Goal: Task Accomplishment & Management: Use online tool/utility

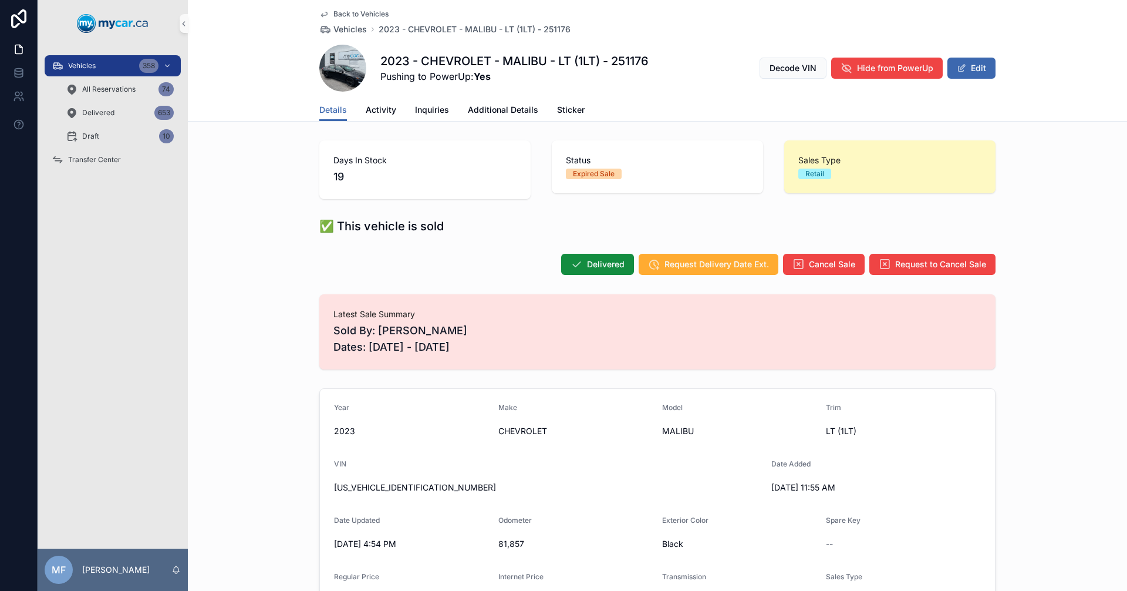
scroll to position [902, 0]
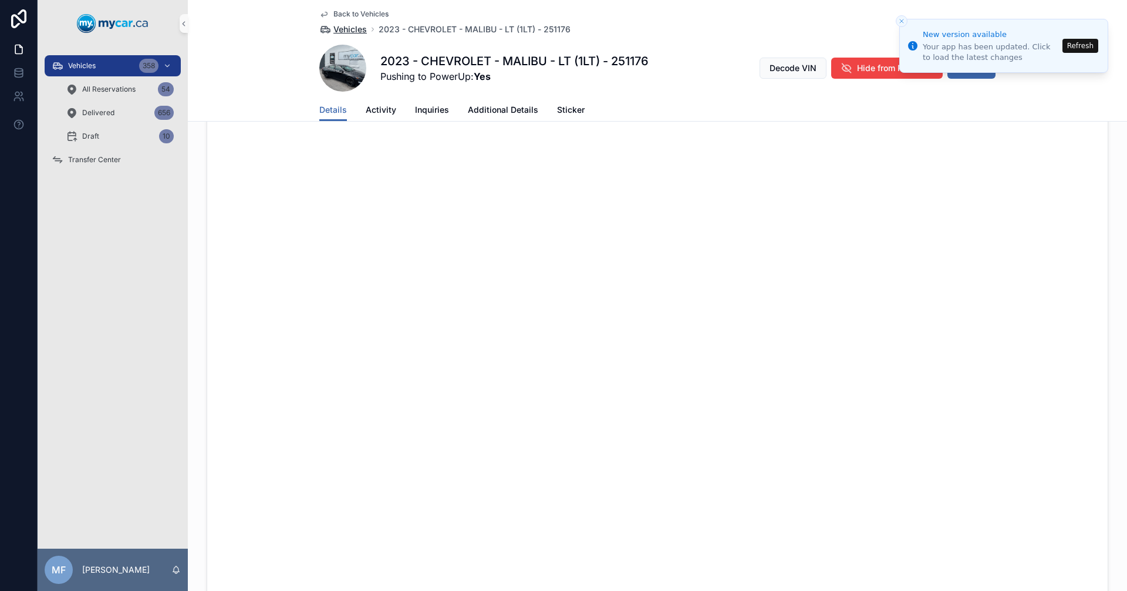
click at [341, 28] on span "Vehicles" at bounding box center [349, 29] width 33 height 12
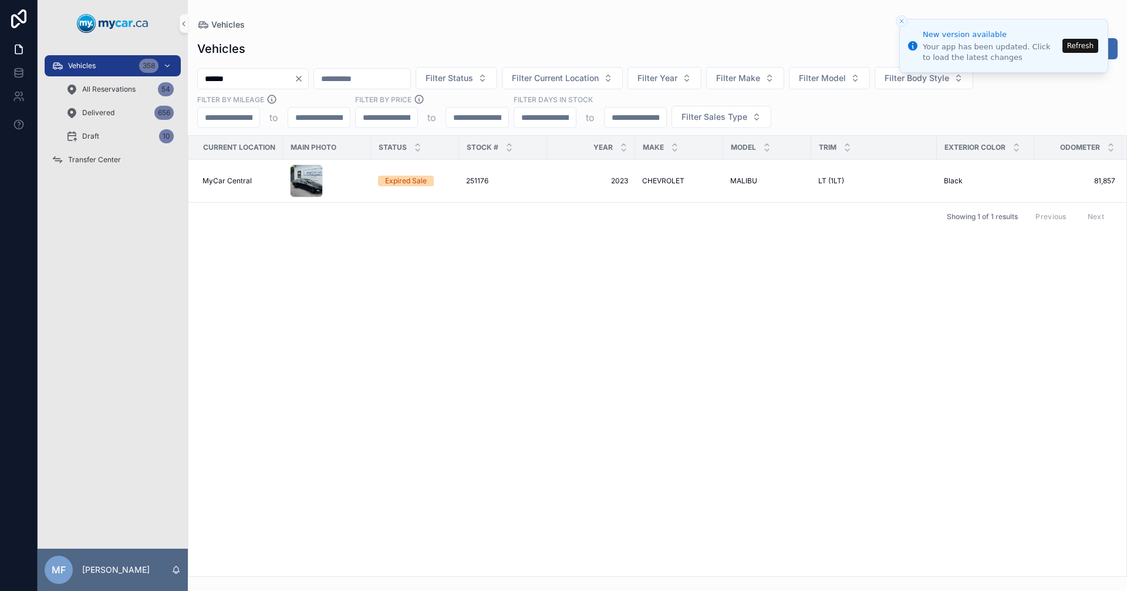
click at [1077, 45] on button "Refresh" at bounding box center [1081, 46] width 36 height 14
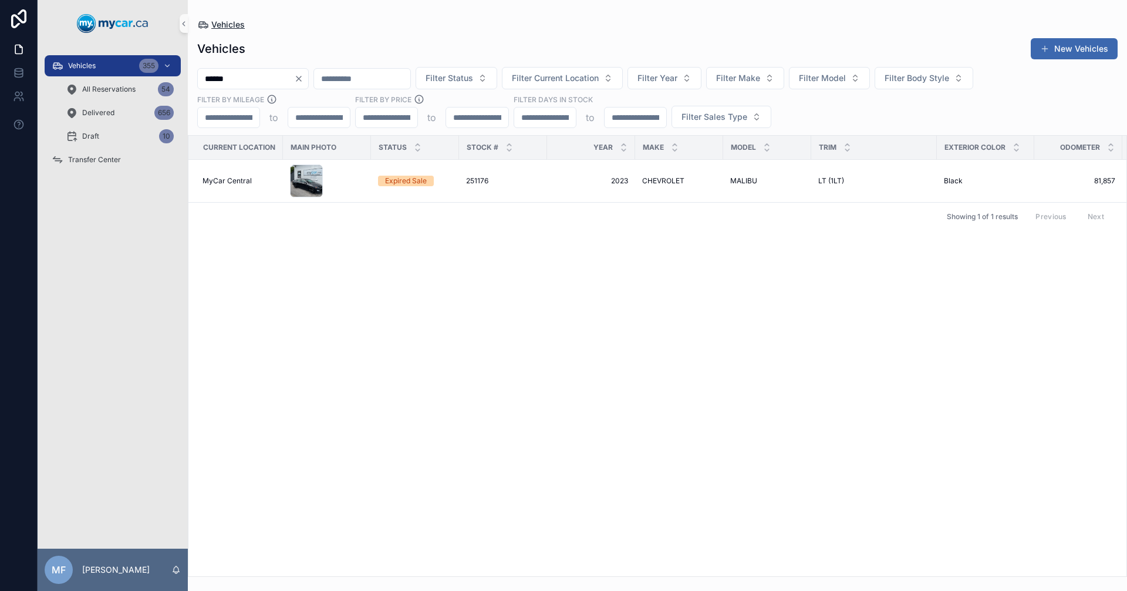
click at [241, 26] on span "Vehicles" at bounding box center [227, 25] width 33 height 12
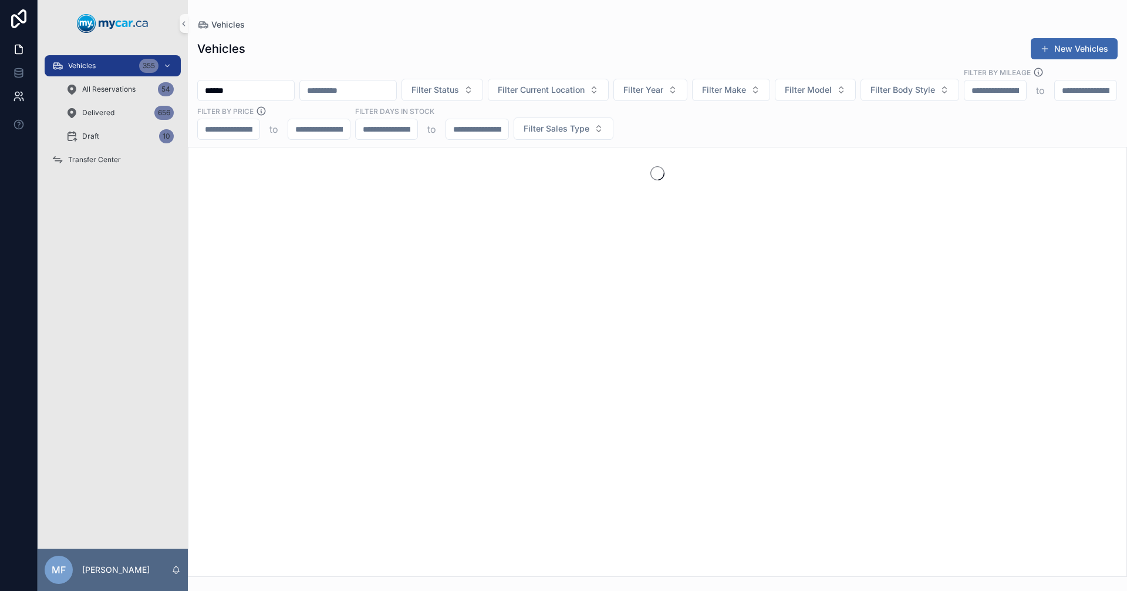
drag, startPoint x: 296, startPoint y: 77, endPoint x: 0, endPoint y: 85, distance: 296.6
click at [0, 85] on div "Vehicles 355 All Reservations 54 Delivered 656 Draft 10 Transfer Center MF [PER…" at bounding box center [563, 295] width 1127 height 591
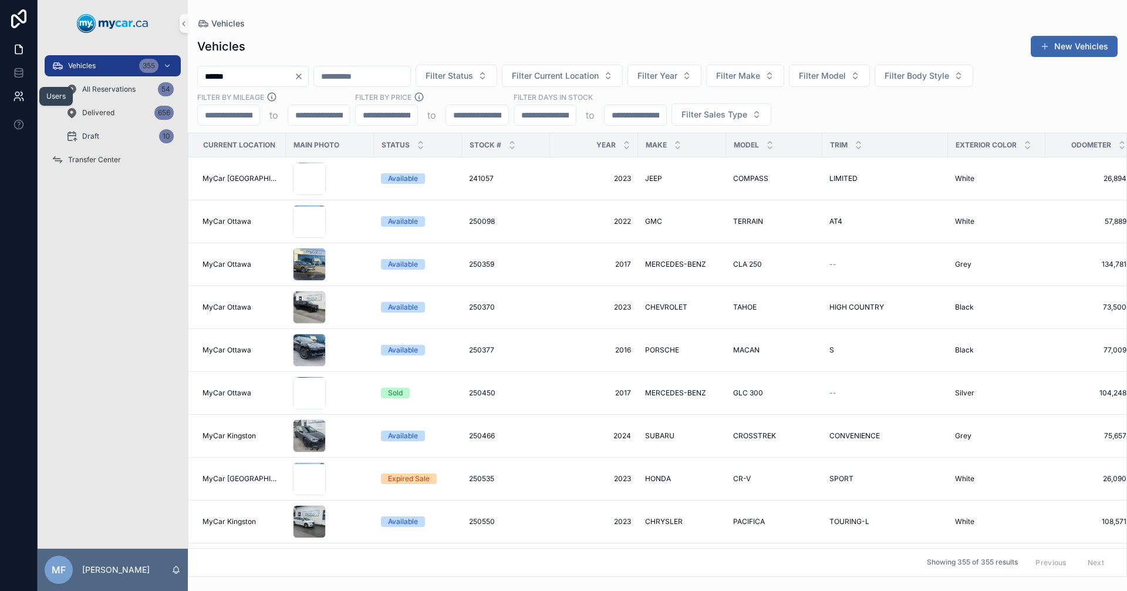
type input "******"
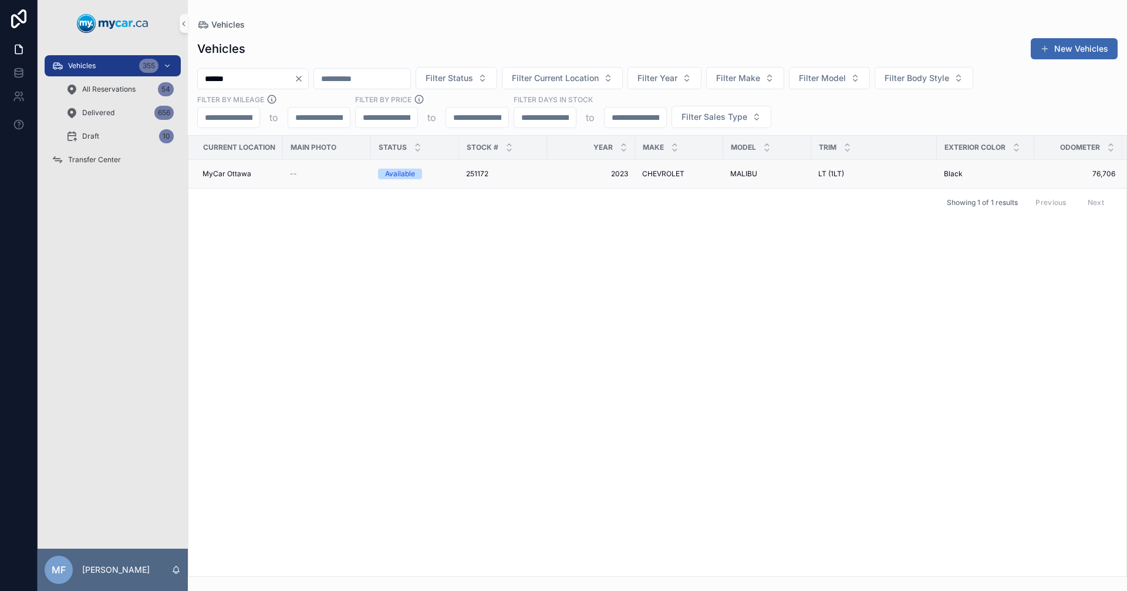
click at [478, 169] on span "251172" at bounding box center [477, 173] width 22 height 9
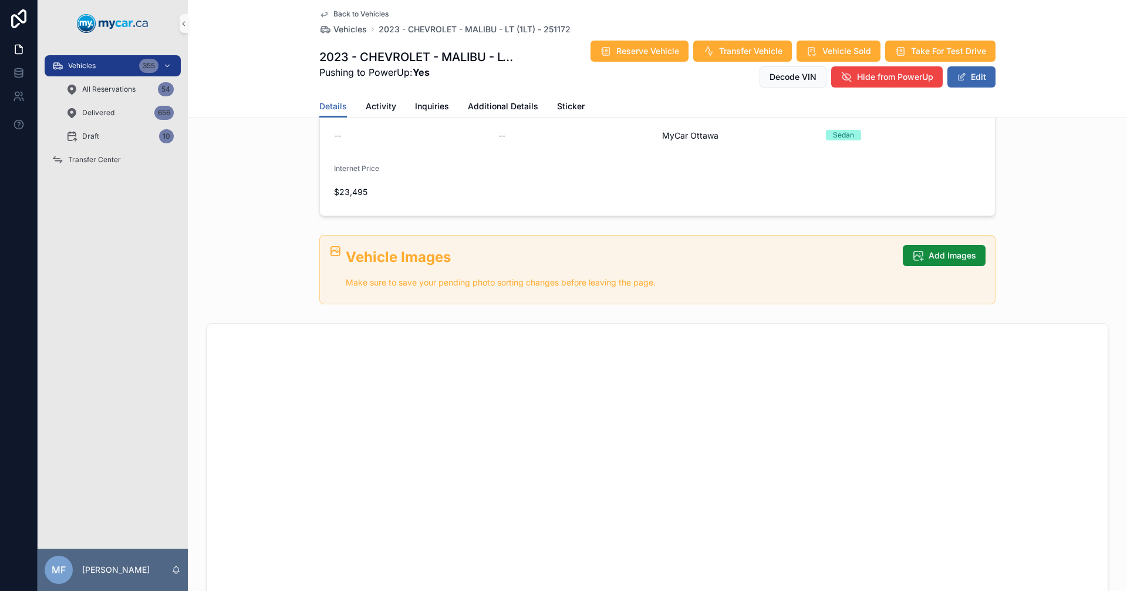
scroll to position [352, 0]
click at [931, 261] on button "Add Images" at bounding box center [944, 254] width 83 height 21
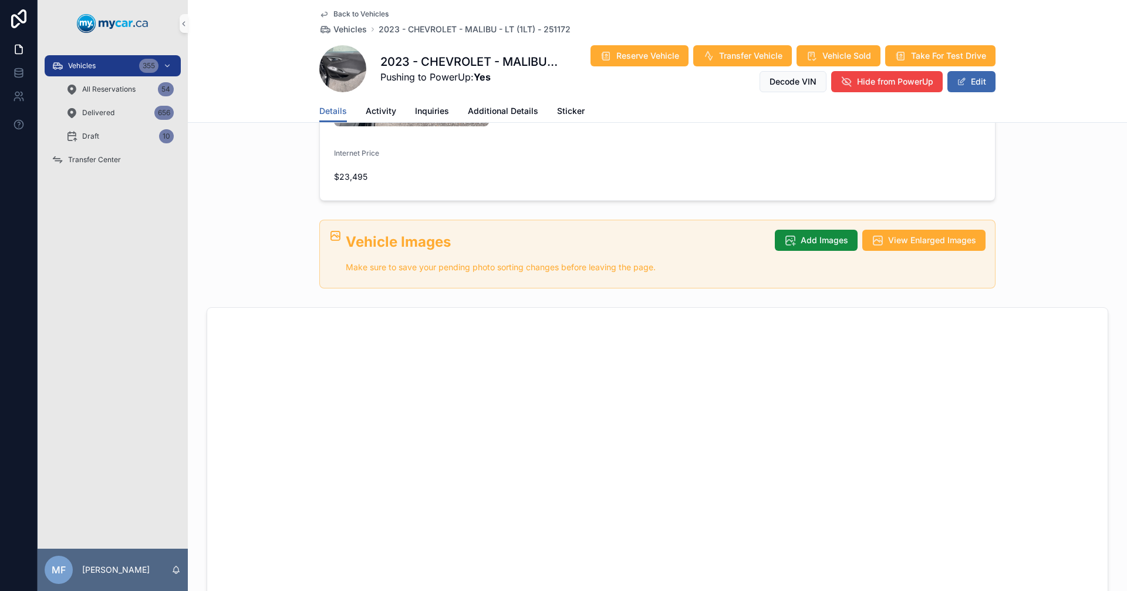
scroll to position [474, 0]
click at [814, 235] on span "Add Images" at bounding box center [825, 241] width 48 height 12
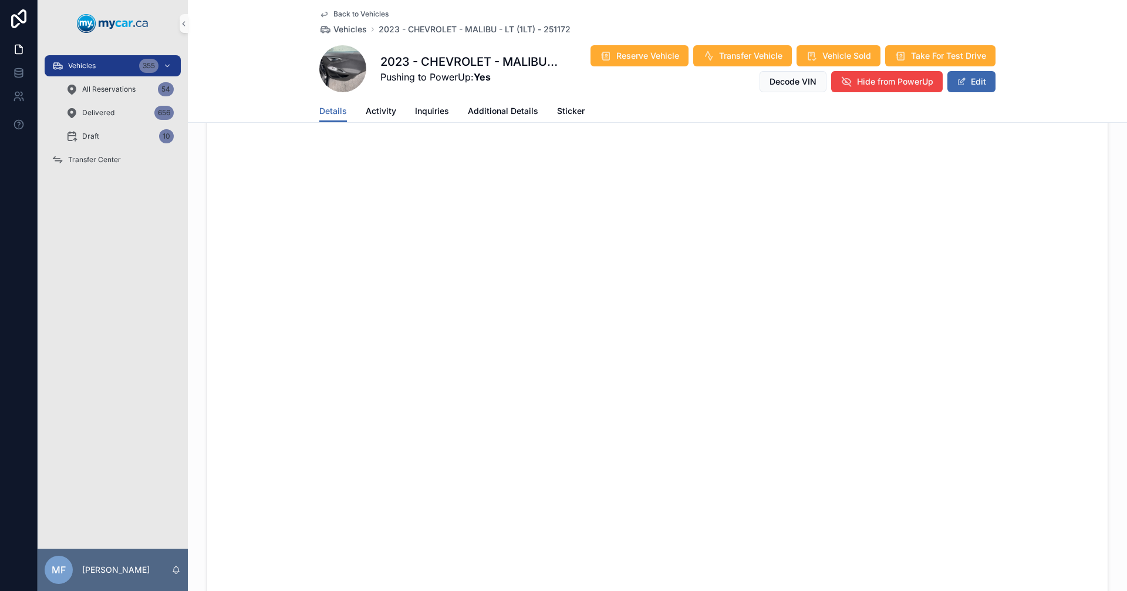
scroll to position [709, 0]
click at [352, 26] on span "Vehicles" at bounding box center [349, 29] width 33 height 12
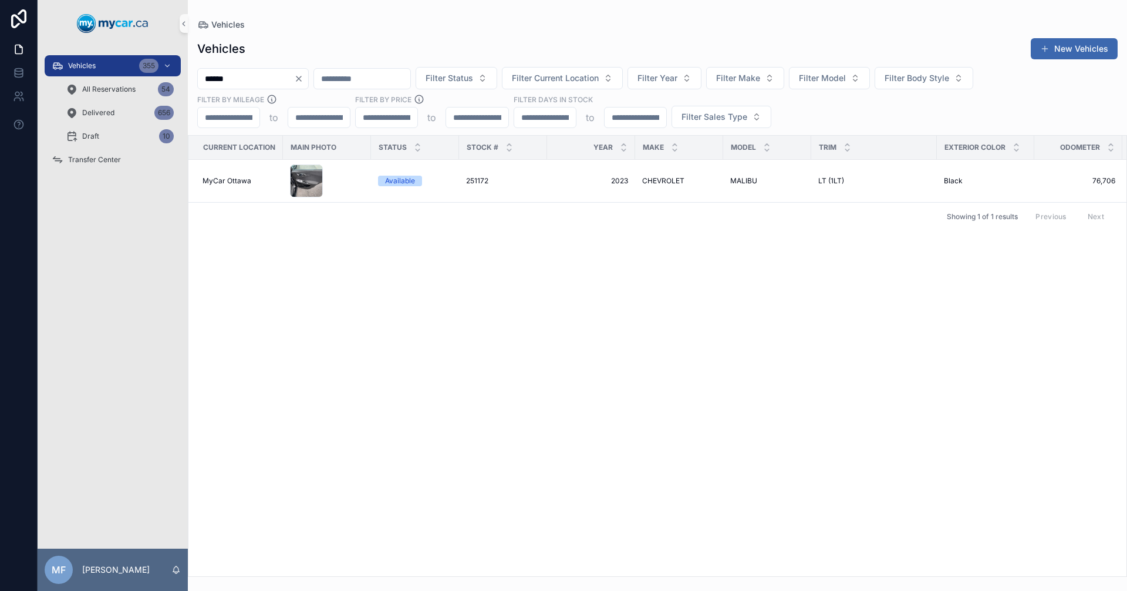
click at [291, 75] on input "******" at bounding box center [246, 78] width 96 height 16
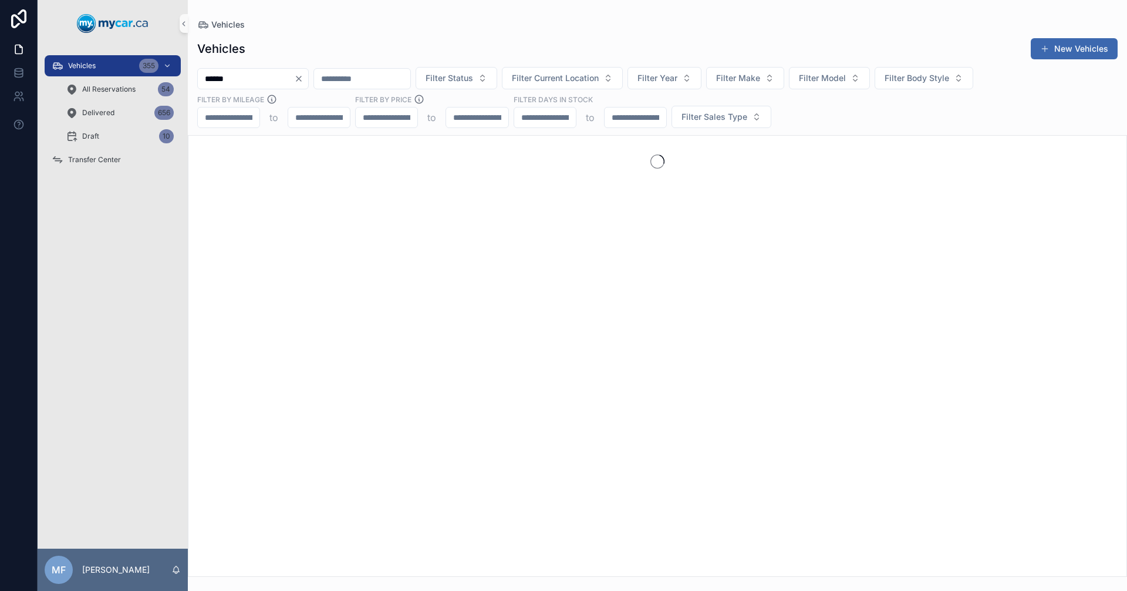
type input "******"
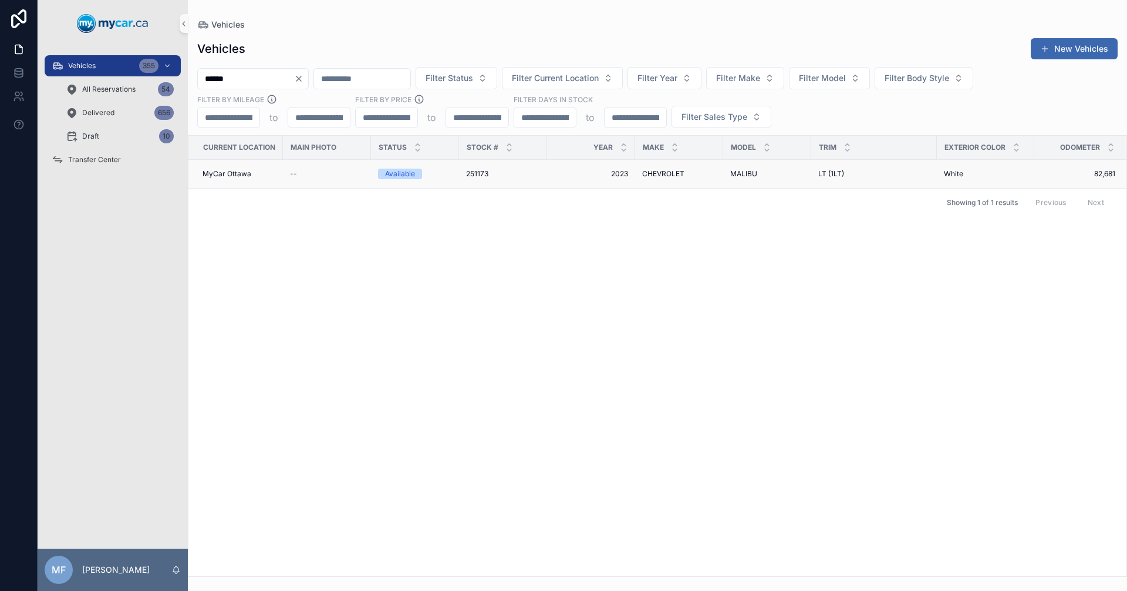
click at [623, 163] on td "2023 2023" at bounding box center [591, 174] width 88 height 29
click at [638, 170] on td "CHEVROLET CHEVROLET" at bounding box center [679, 174] width 88 height 29
click at [464, 168] on td "251173 251173" at bounding box center [503, 174] width 88 height 29
click at [467, 169] on span "251173" at bounding box center [477, 173] width 22 height 9
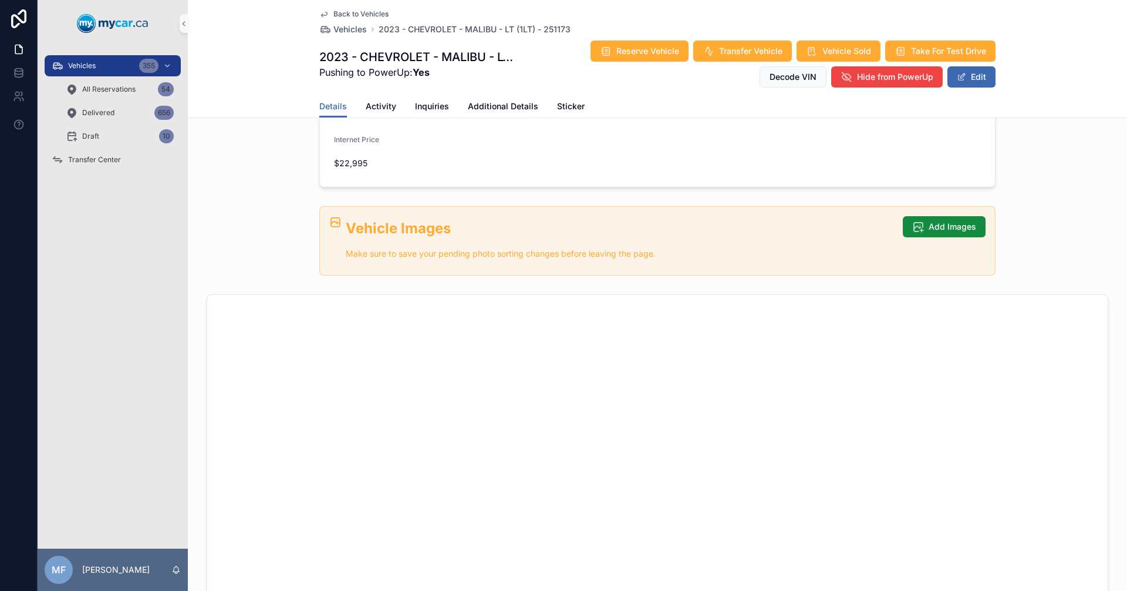
scroll to position [411, 0]
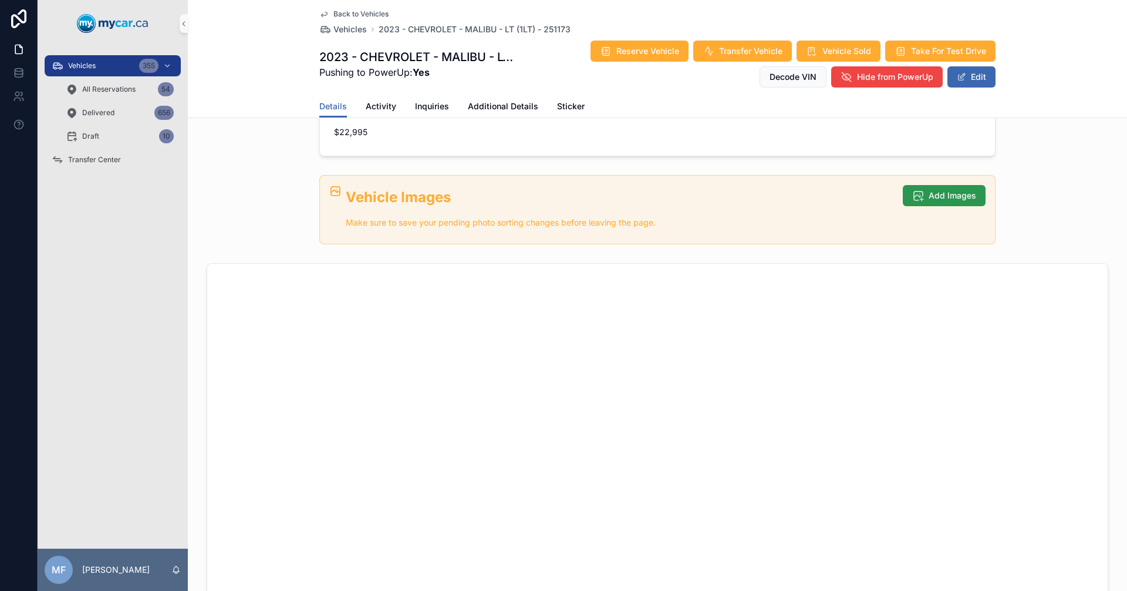
click at [931, 196] on span "Add Images" at bounding box center [953, 196] width 48 height 12
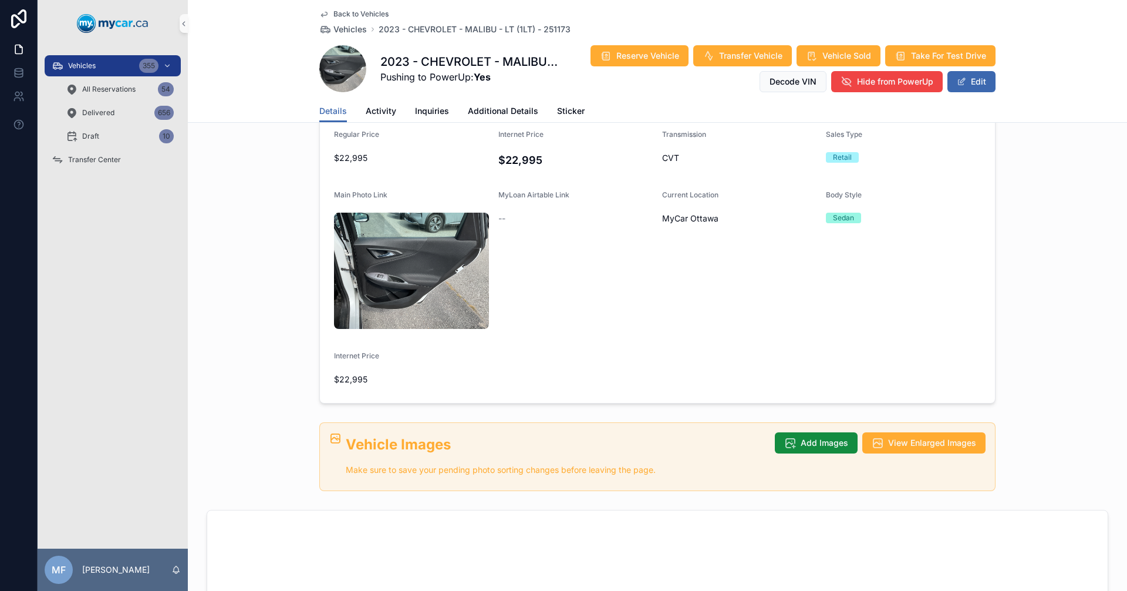
scroll to position [240, 0]
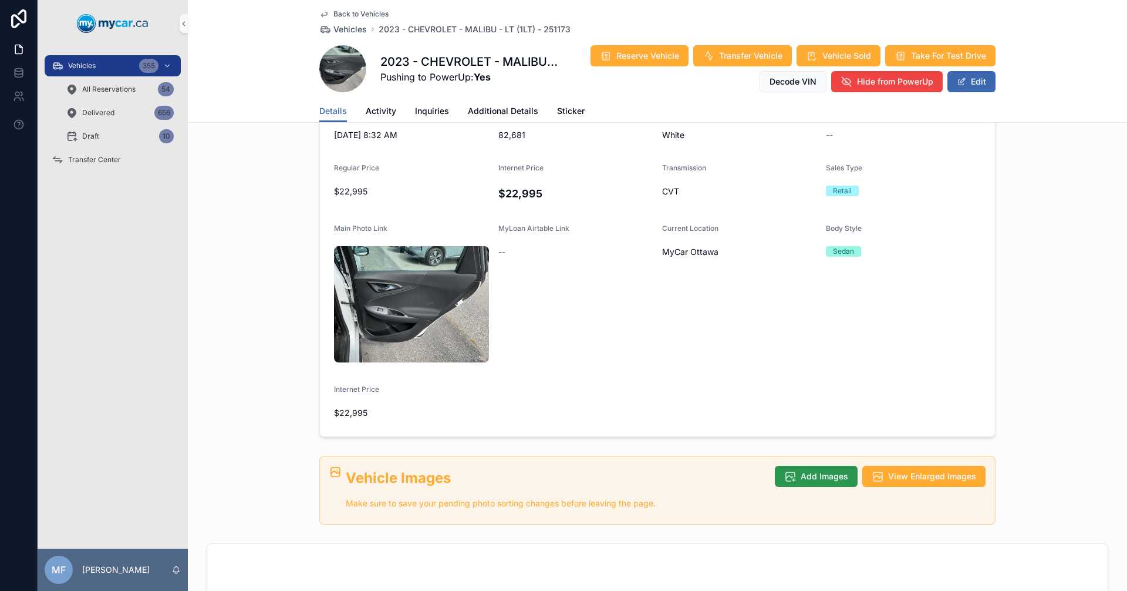
click at [808, 470] on span "Add Images" at bounding box center [825, 476] width 48 height 12
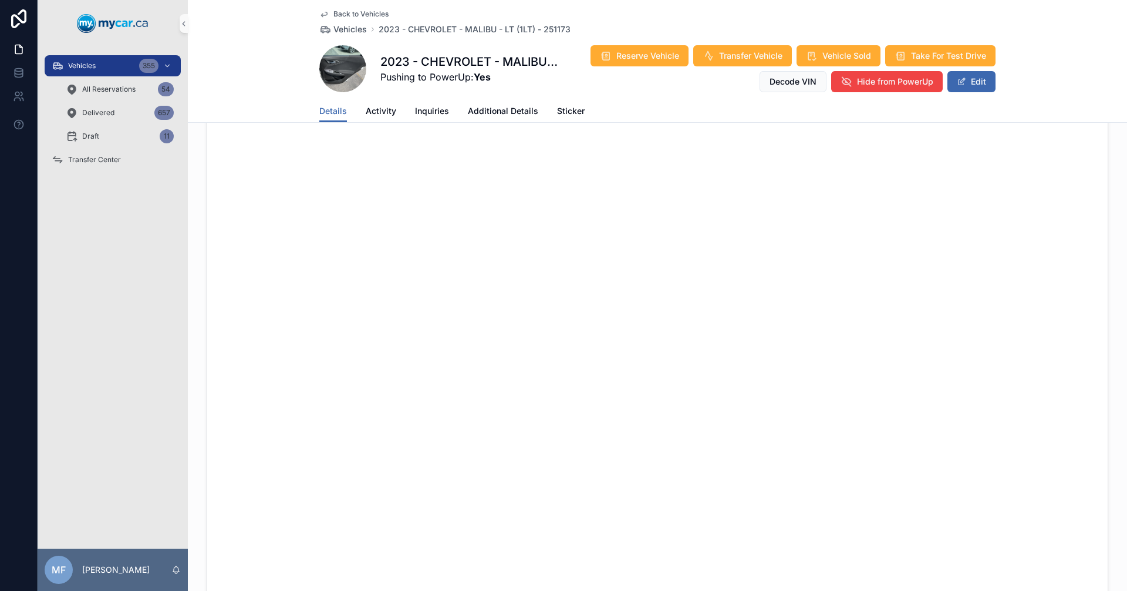
scroll to position [709, 0]
click at [341, 29] on span "Vehicles" at bounding box center [349, 29] width 33 height 12
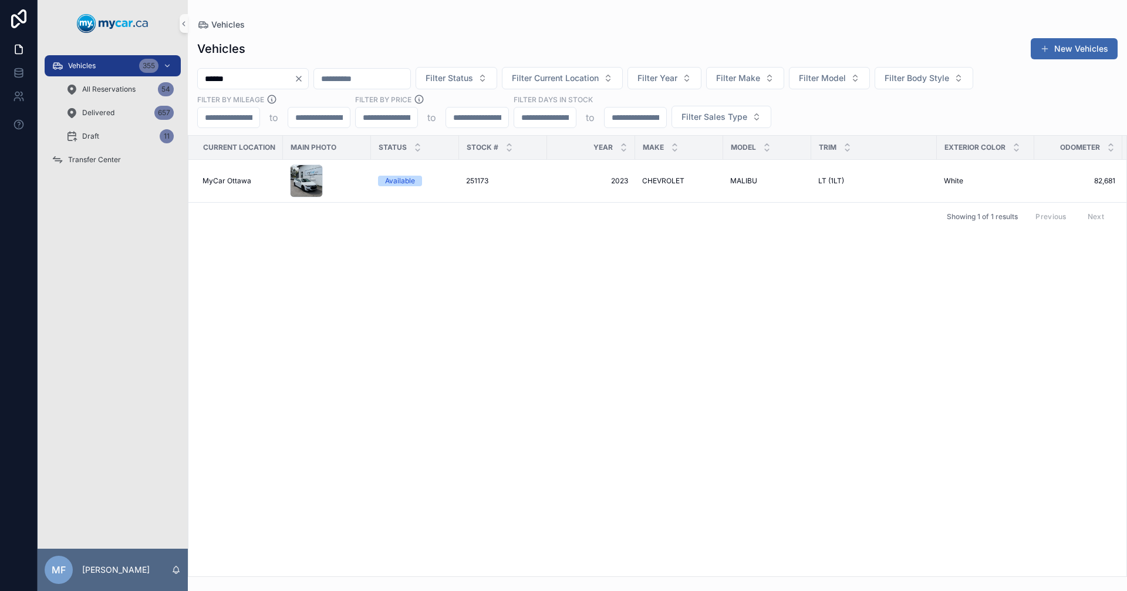
drag, startPoint x: 284, startPoint y: 79, endPoint x: 0, endPoint y: 57, distance: 284.4
click at [0, 57] on div "Vehicles 355 All Reservations 54 Delivered 657 Draft 11 Transfer Center MF Mike…" at bounding box center [563, 295] width 1127 height 591
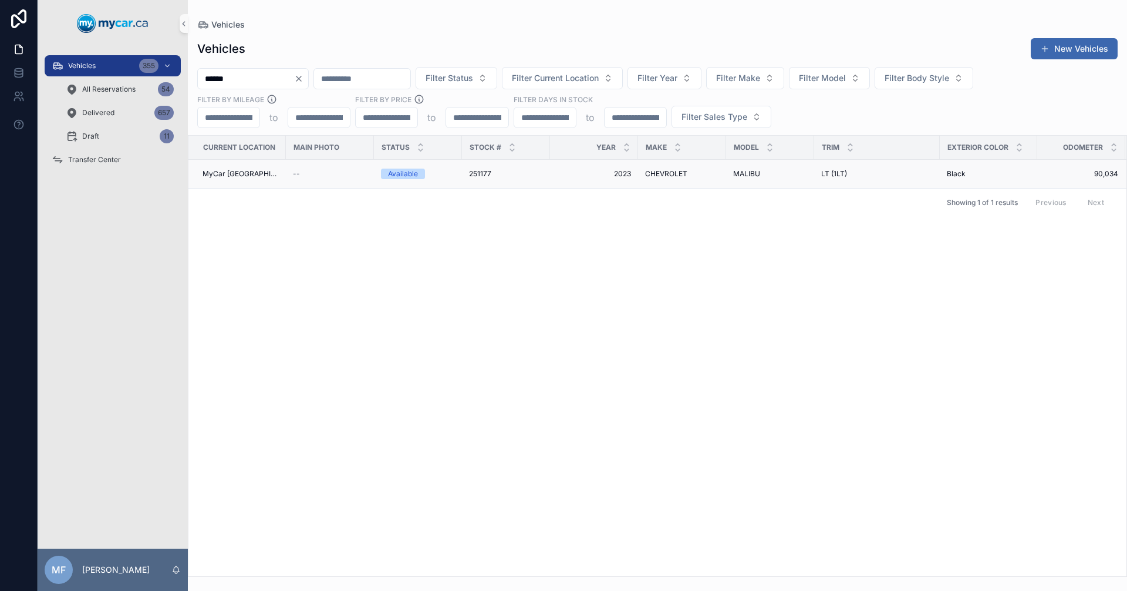
type input "******"
click at [508, 169] on div "251177 251177" at bounding box center [506, 173] width 74 height 9
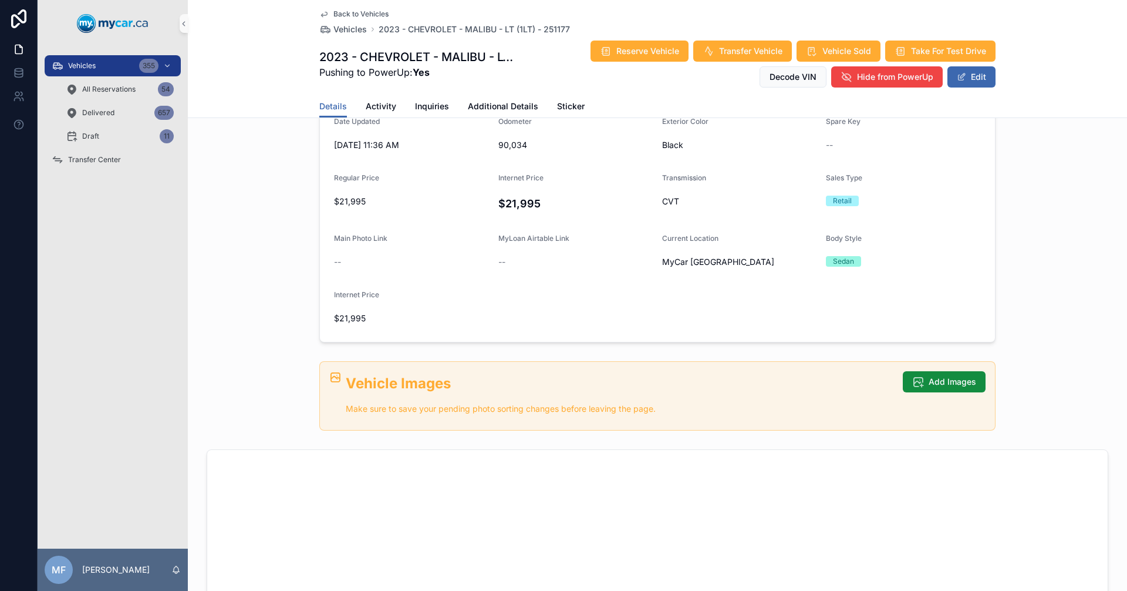
scroll to position [235, 0]
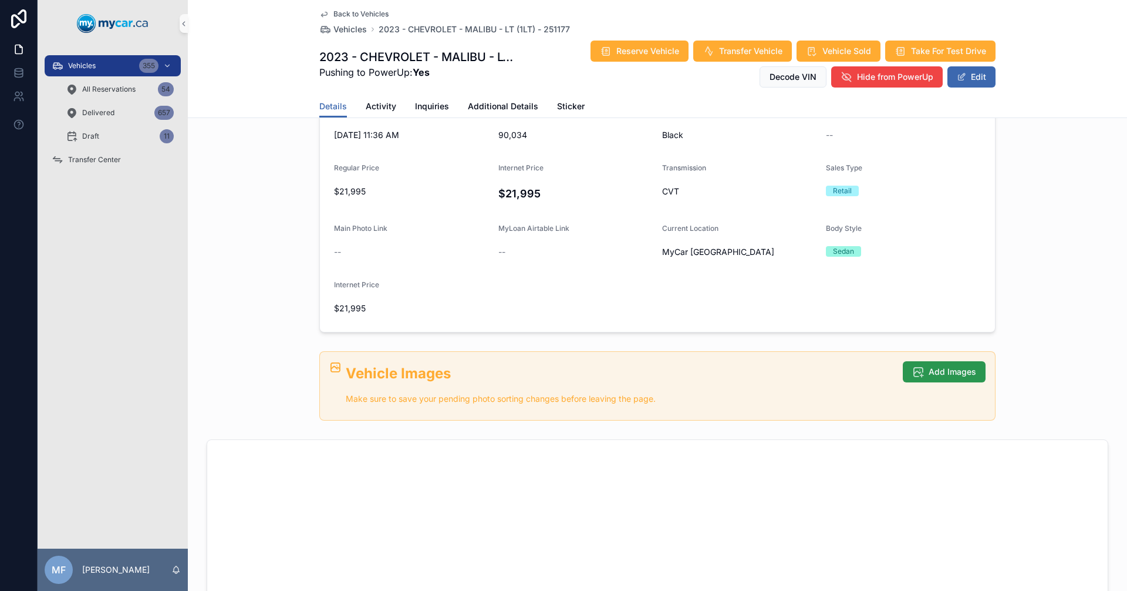
click at [939, 372] on span "Add Images" at bounding box center [953, 372] width 48 height 12
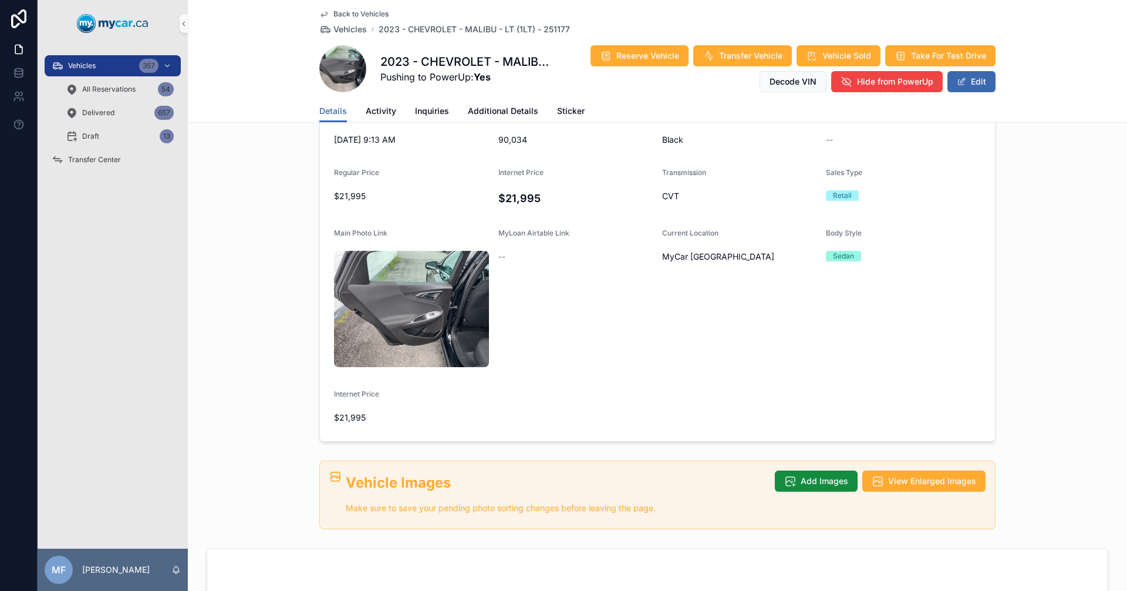
scroll to position [240, 0]
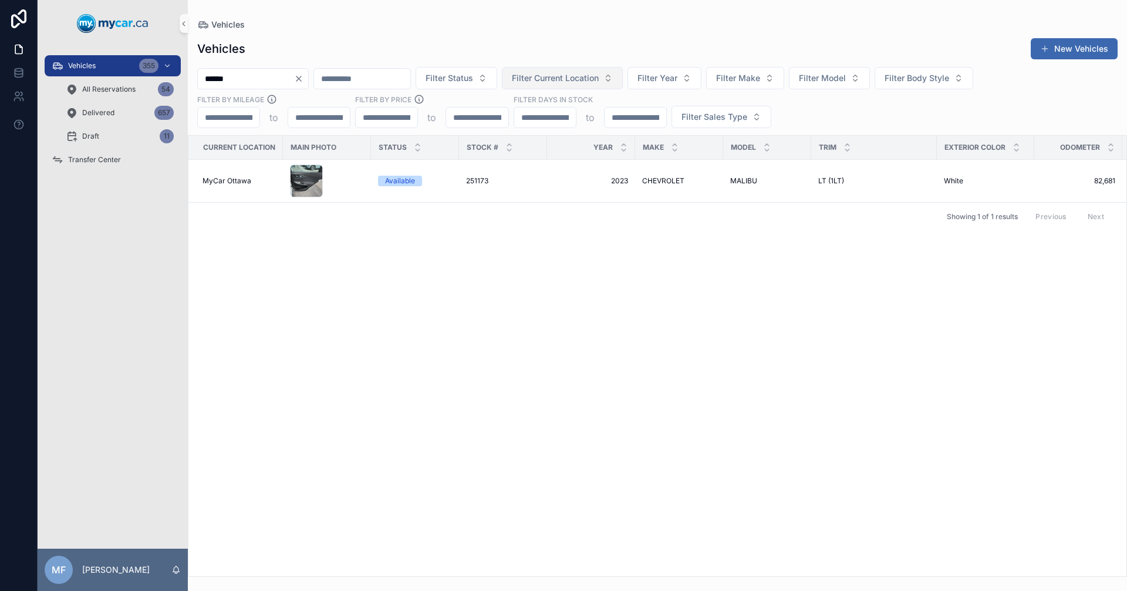
click at [594, 83] on span "Filter Current Location" at bounding box center [555, 78] width 87 height 12
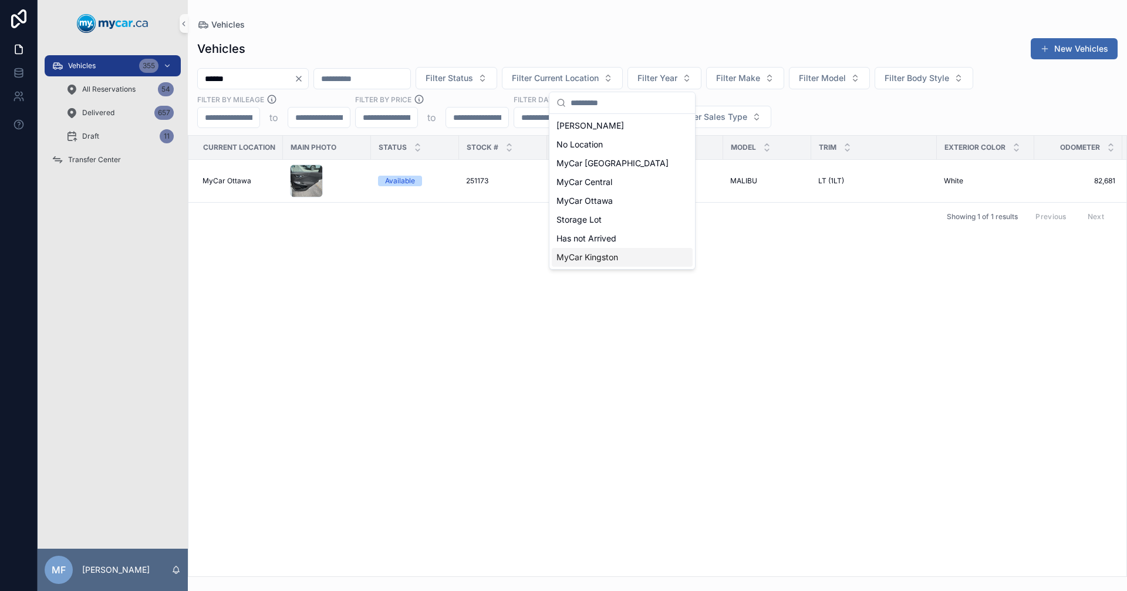
click at [569, 257] on span "MyCar Kingston" at bounding box center [588, 257] width 62 height 12
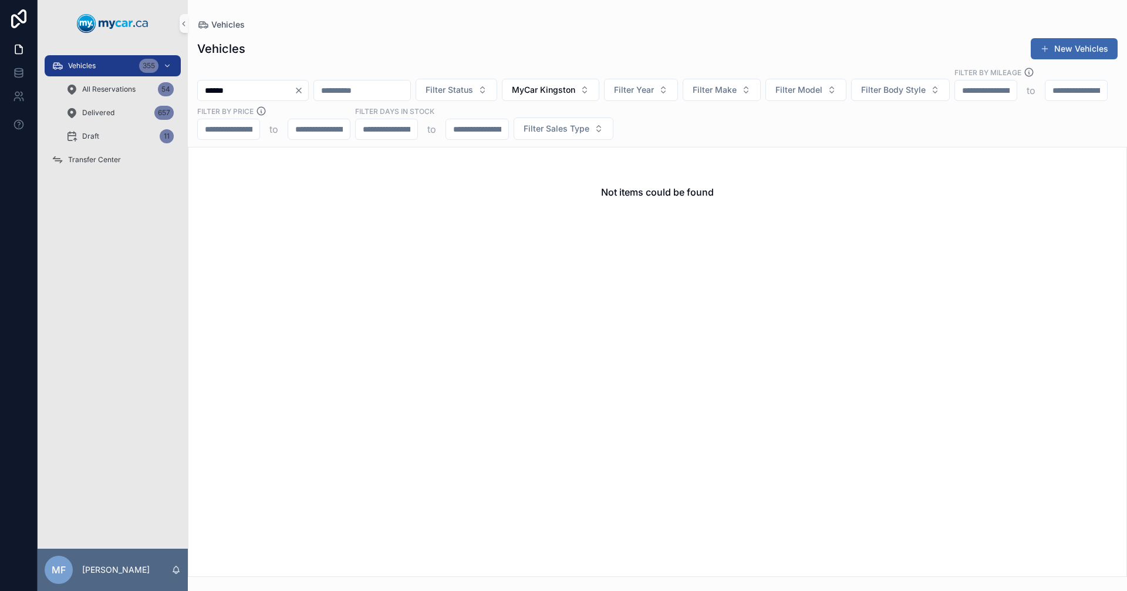
click at [304, 86] on icon "Clear" at bounding box center [298, 90] width 9 height 9
click at [832, 83] on button "Filter Model" at bounding box center [791, 90] width 81 height 22
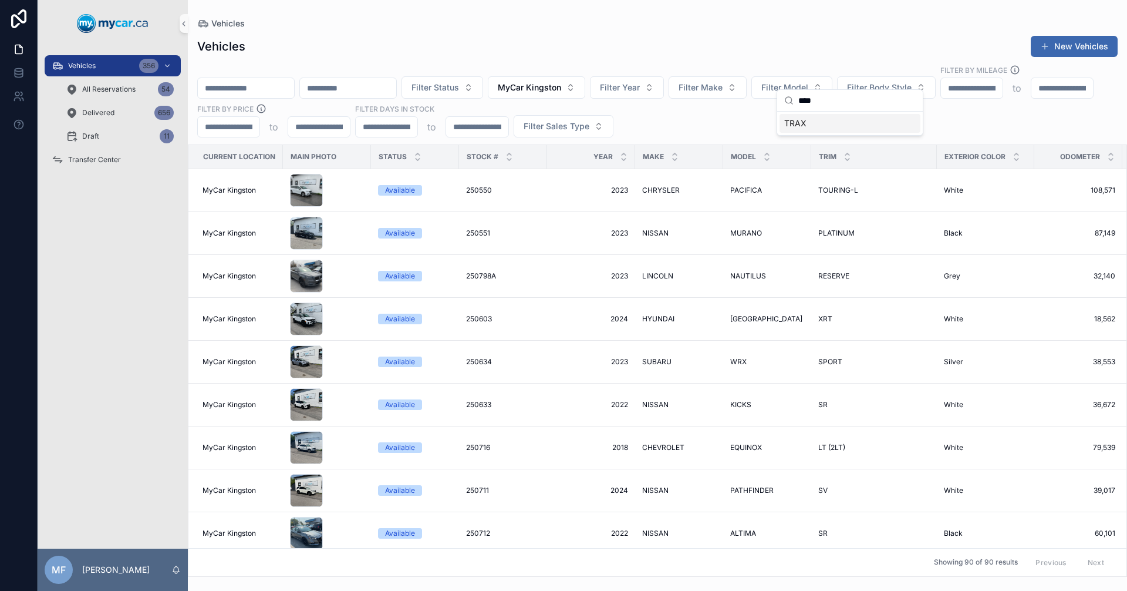
type input "****"
click at [820, 127] on div "TRAX" at bounding box center [850, 123] width 141 height 19
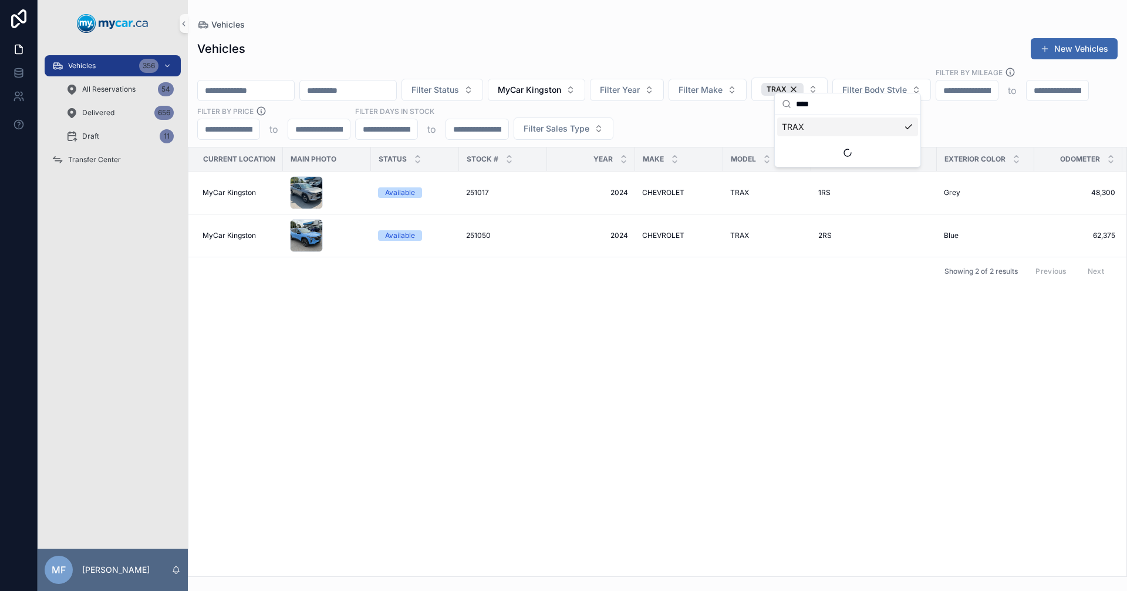
click at [707, 306] on div "Current Location Main Photo Status Stock # Year Make Model Trim Exterior Color …" at bounding box center [657, 361] width 938 height 429
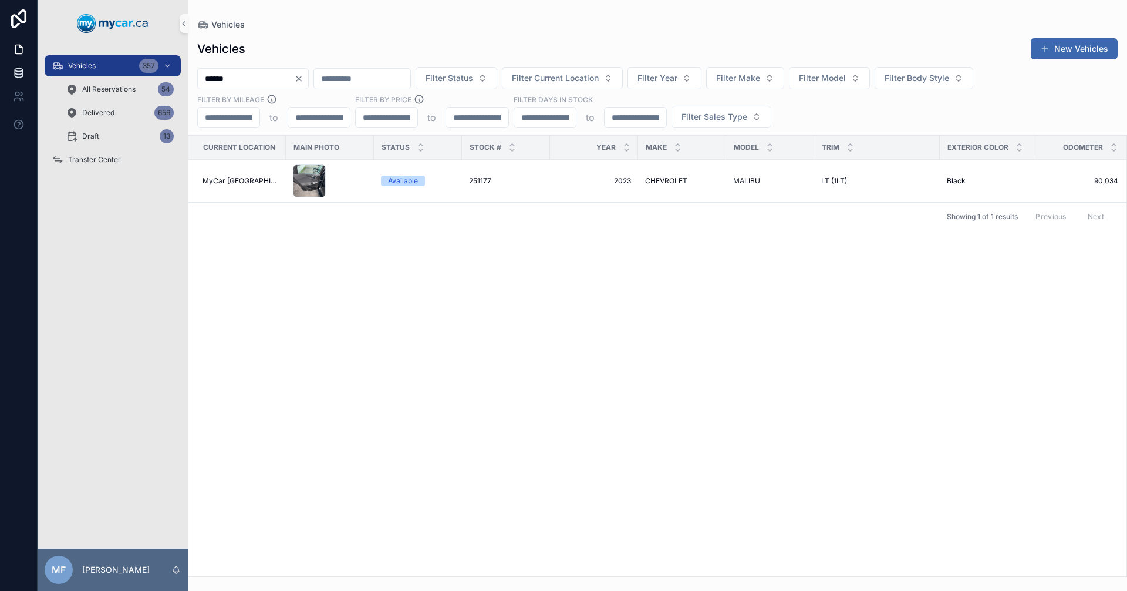
drag, startPoint x: 275, startPoint y: 77, endPoint x: 0, endPoint y: 63, distance: 275.7
click at [0, 63] on div "Vehicles 357 All Reservations 54 Delivered 656 Draft 13 Transfer Center MF Mike…" at bounding box center [563, 295] width 1127 height 591
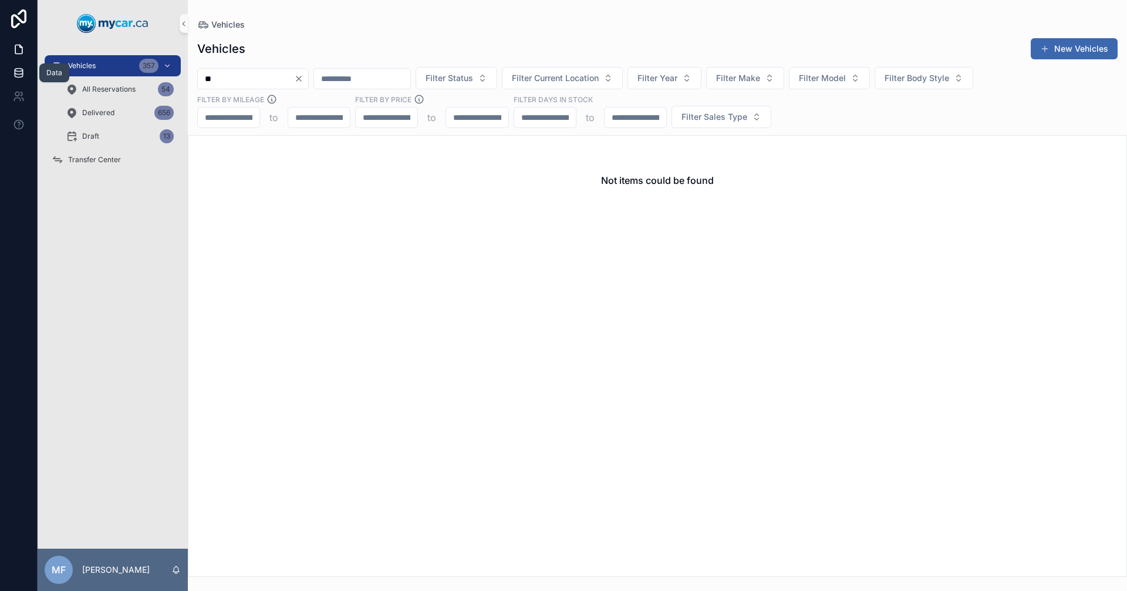
type input "*"
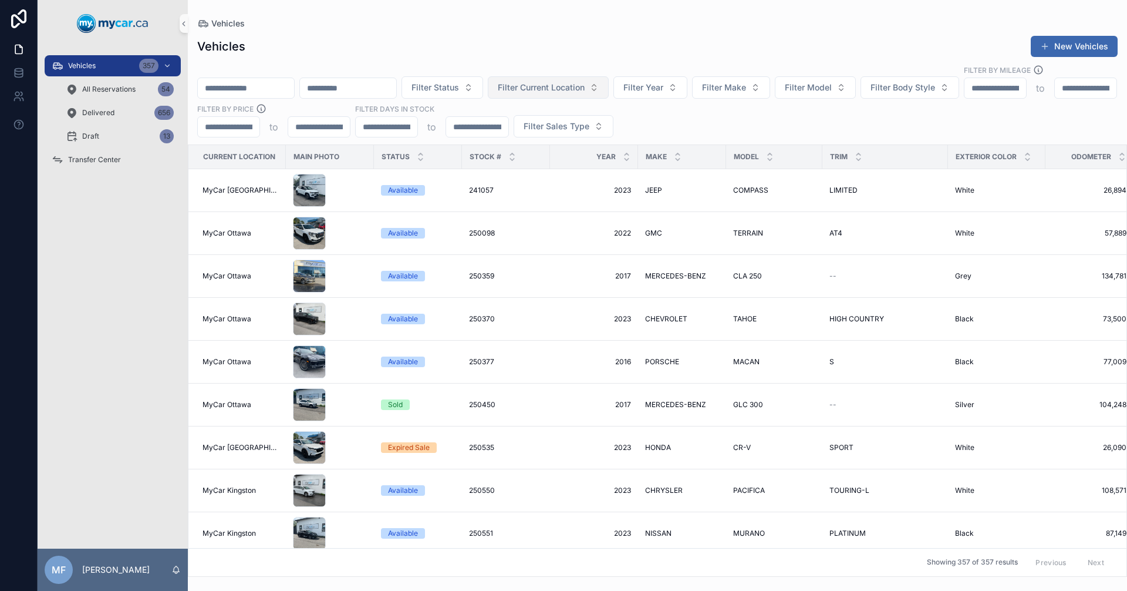
click at [585, 82] on span "Filter Current Location" at bounding box center [541, 88] width 87 height 12
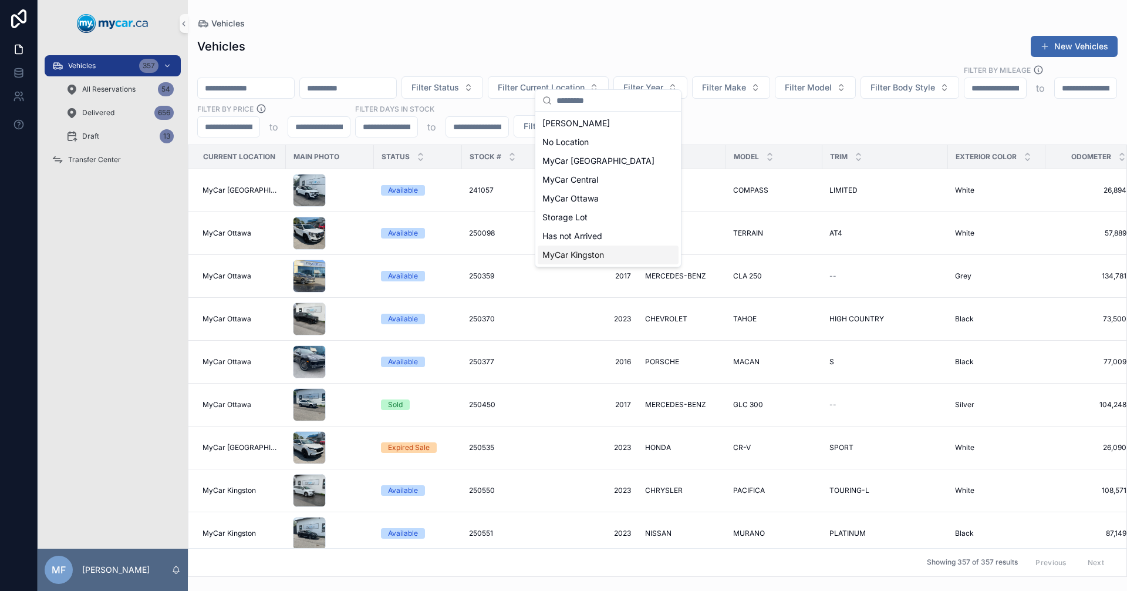
click at [595, 255] on span "MyCar Kingston" at bounding box center [573, 255] width 62 height 12
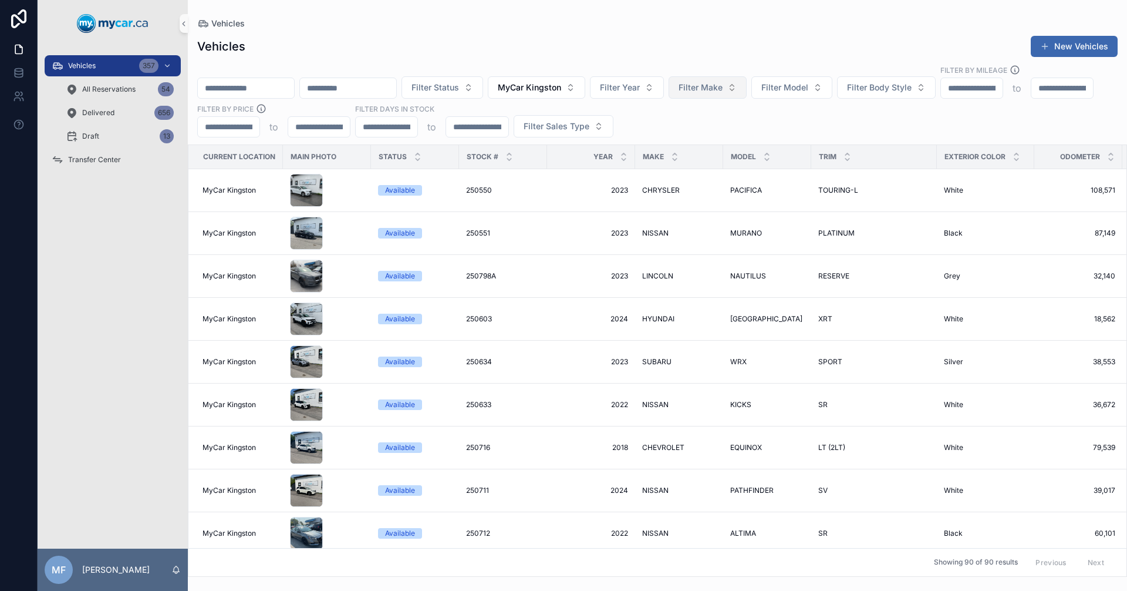
click at [723, 82] on span "Filter Make" at bounding box center [701, 88] width 44 height 12
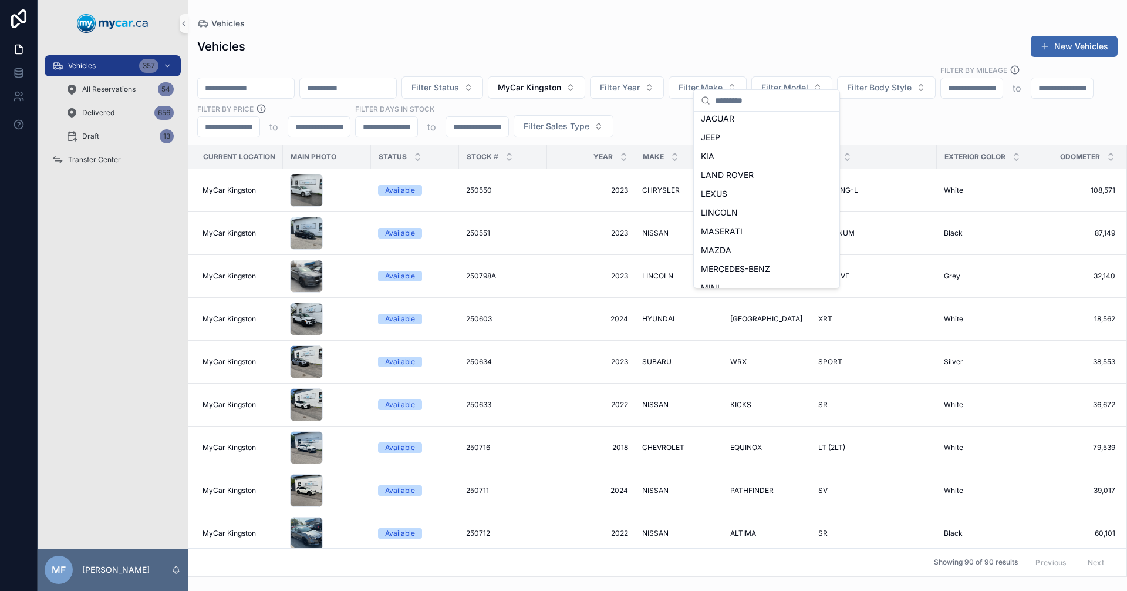
scroll to position [470, 0]
click at [739, 163] on span "MITSUBISHI" at bounding box center [725, 161] width 48 height 12
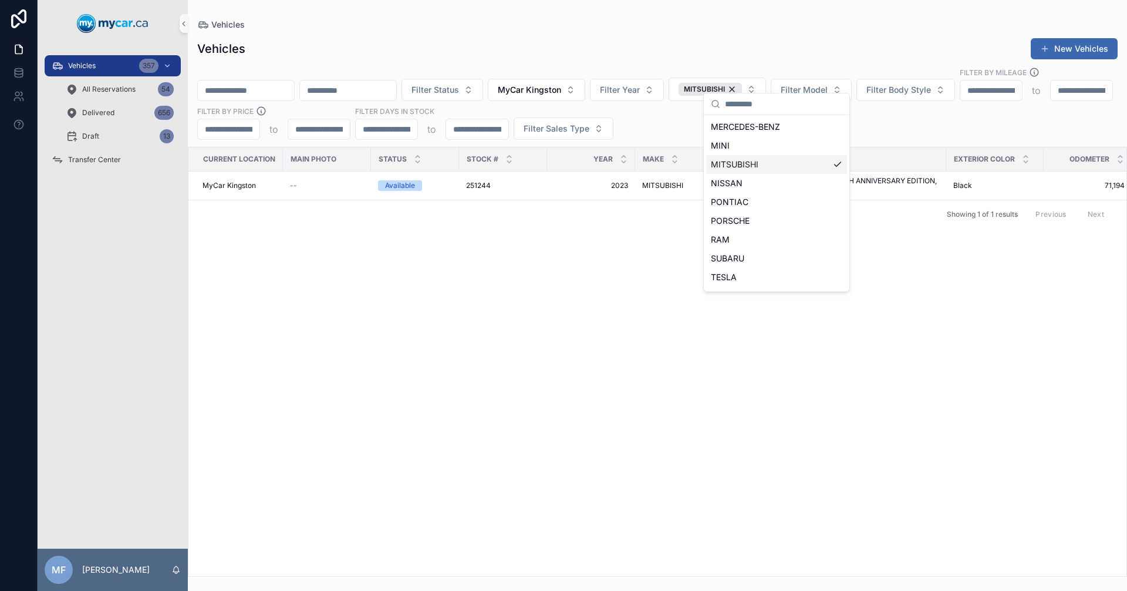
click at [410, 375] on div "Current Location Main Photo Status Stock # Year Make Model Trim Exterior Color …" at bounding box center [657, 361] width 938 height 429
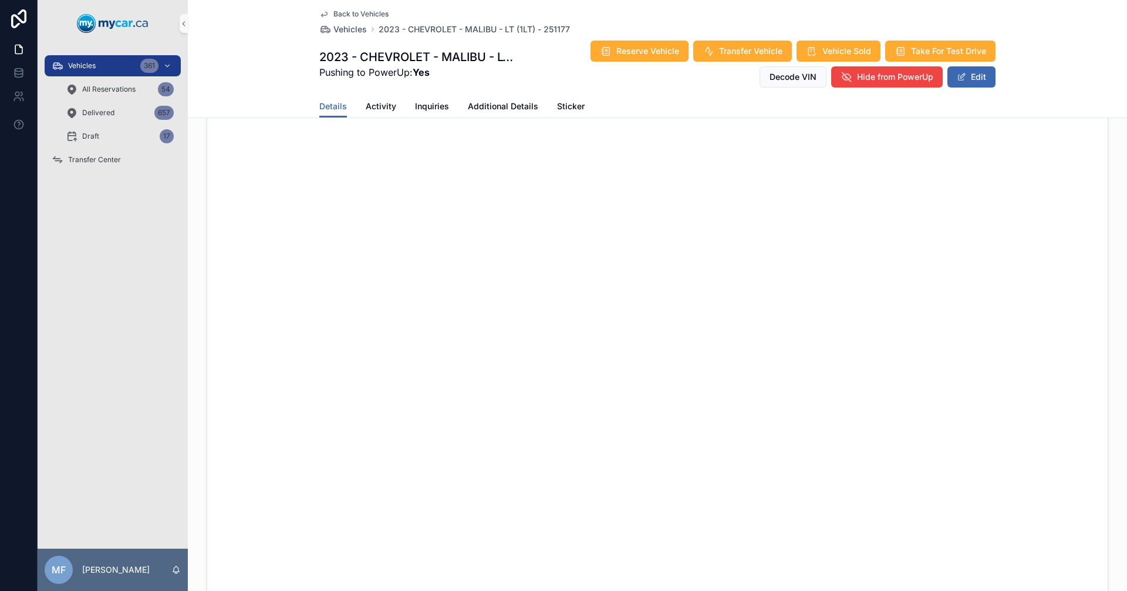
scroll to position [704, 0]
click at [336, 33] on span "Vehicles" at bounding box center [349, 29] width 33 height 12
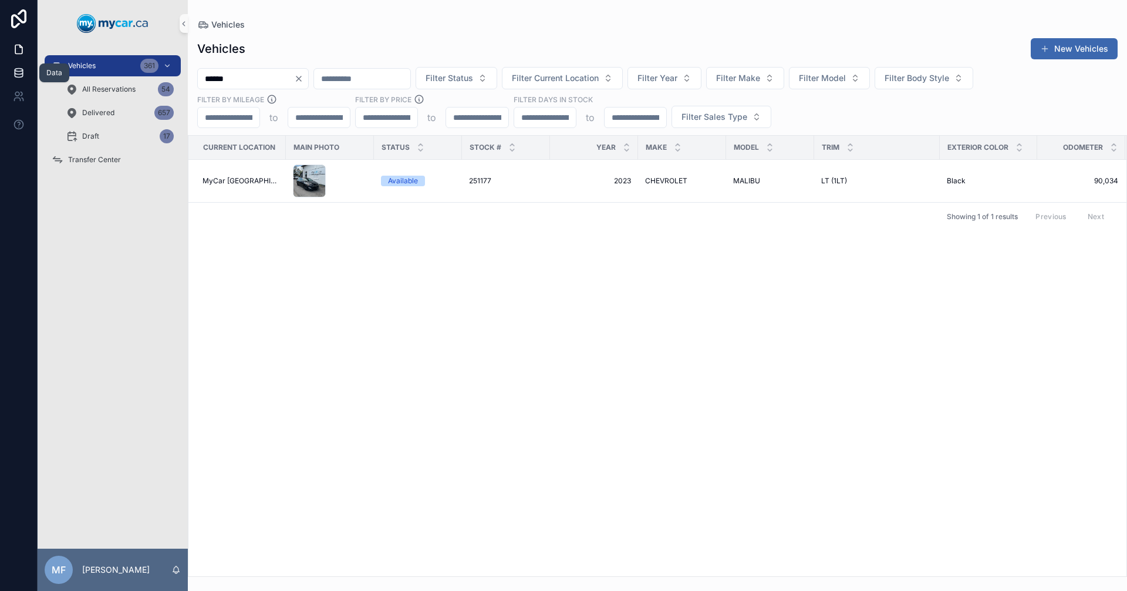
drag, startPoint x: 299, startPoint y: 76, endPoint x: 0, endPoint y: 63, distance: 299.7
click at [0, 64] on div "Data Vehicles 361 All Reservations 54 Delivered 657 Draft 17 Transfer Center MF…" at bounding box center [563, 295] width 1127 height 591
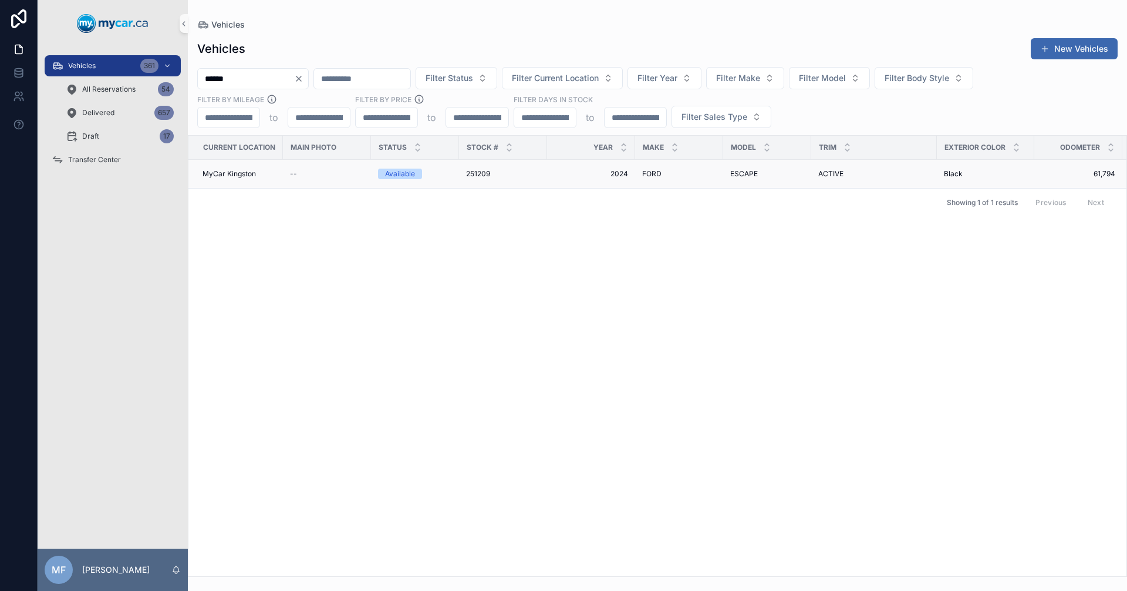
type input "******"
click at [612, 173] on span "2024" at bounding box center [591, 173] width 74 height 9
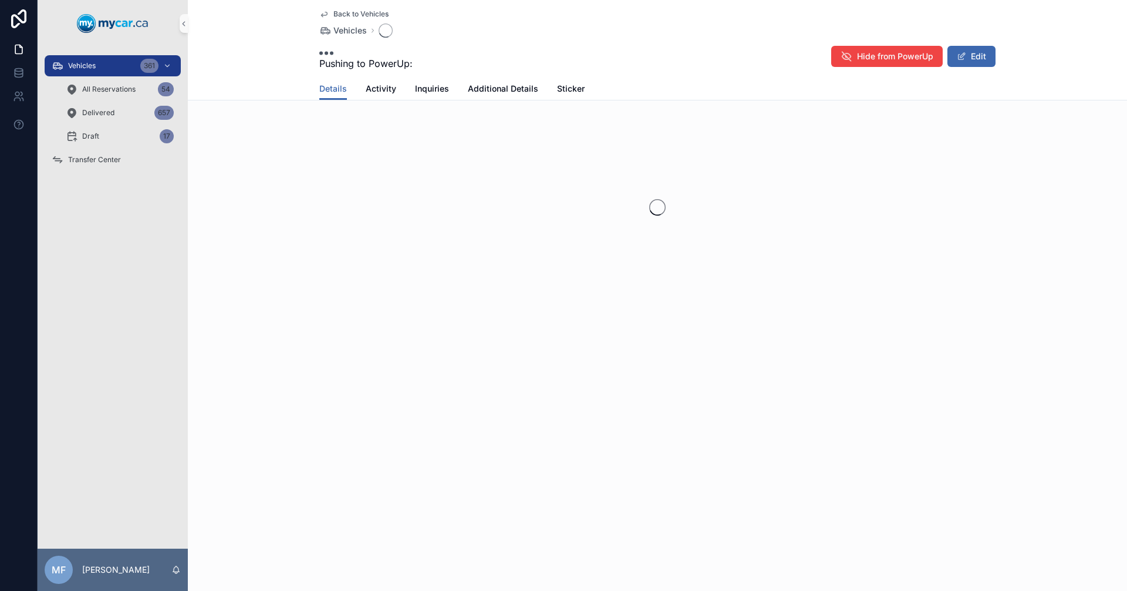
click at [612, 173] on div "scrollable content" at bounding box center [657, 207] width 939 height 186
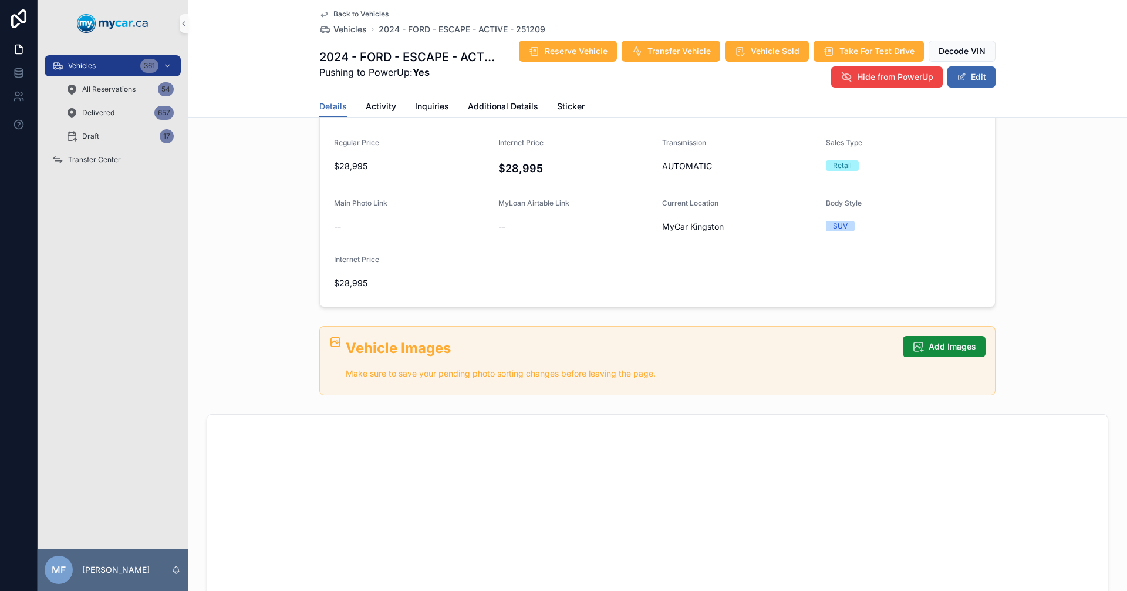
scroll to position [352, 0]
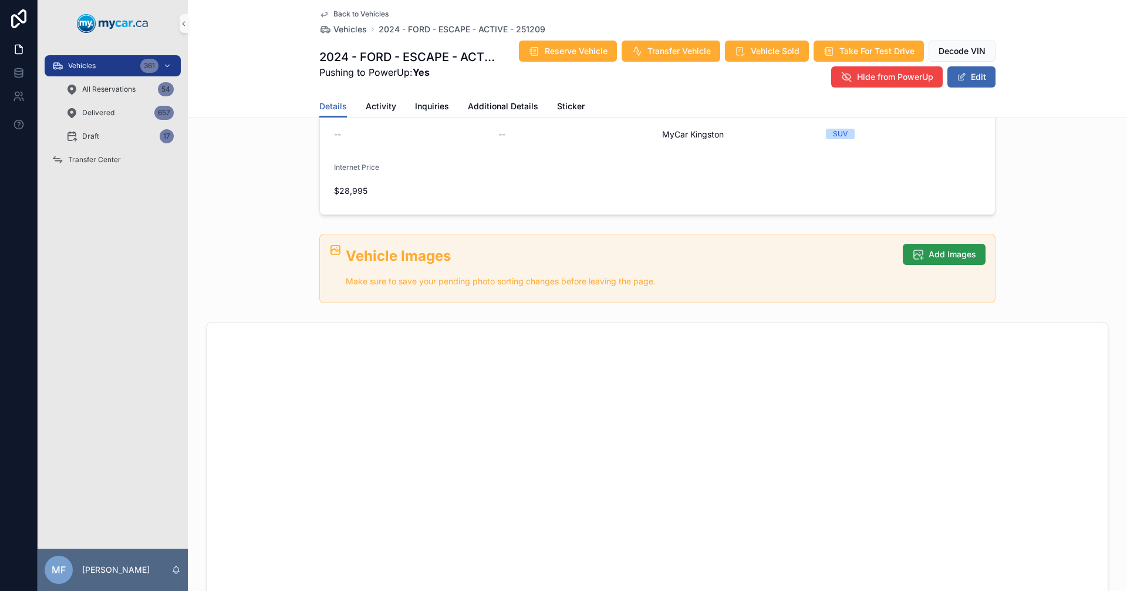
click at [946, 248] on span "Add Images" at bounding box center [953, 254] width 48 height 12
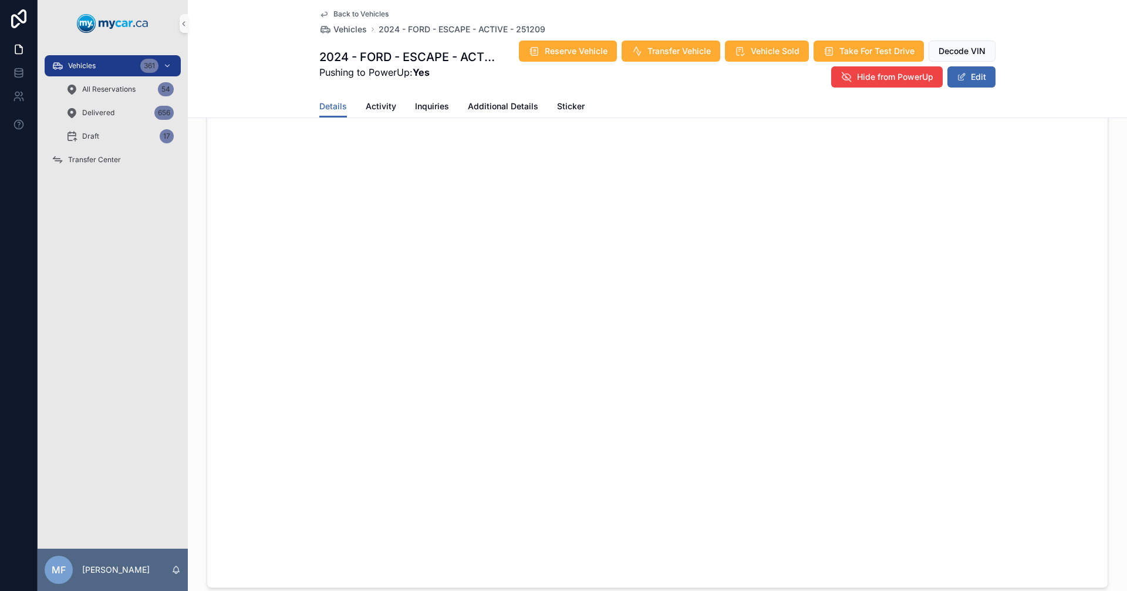
scroll to position [587, 0]
